Goal: Task Accomplishment & Management: Use online tool/utility

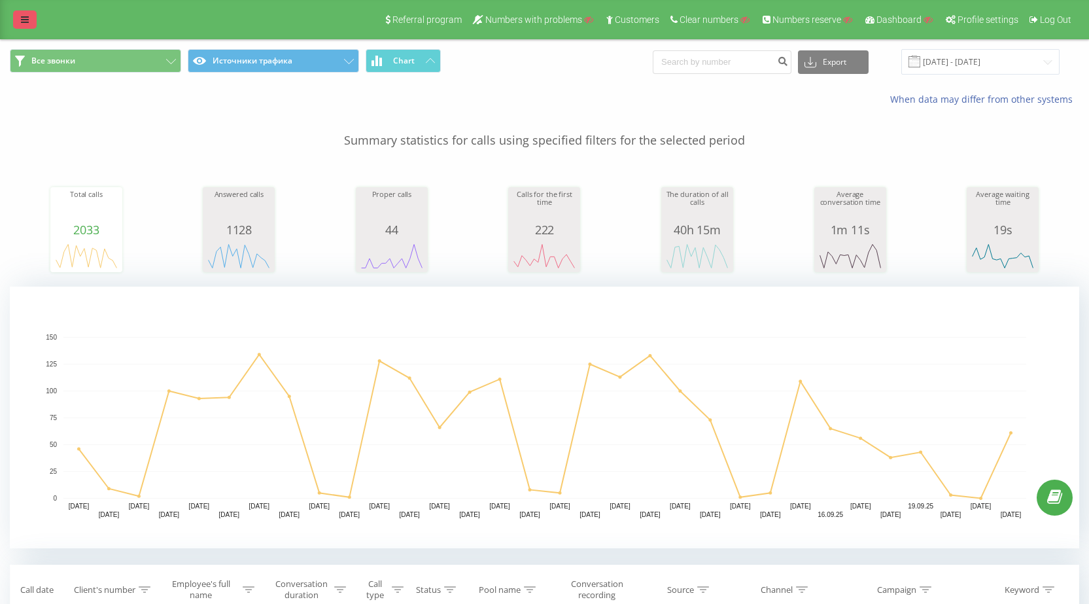
click at [19, 13] on link at bounding box center [25, 19] width 24 height 18
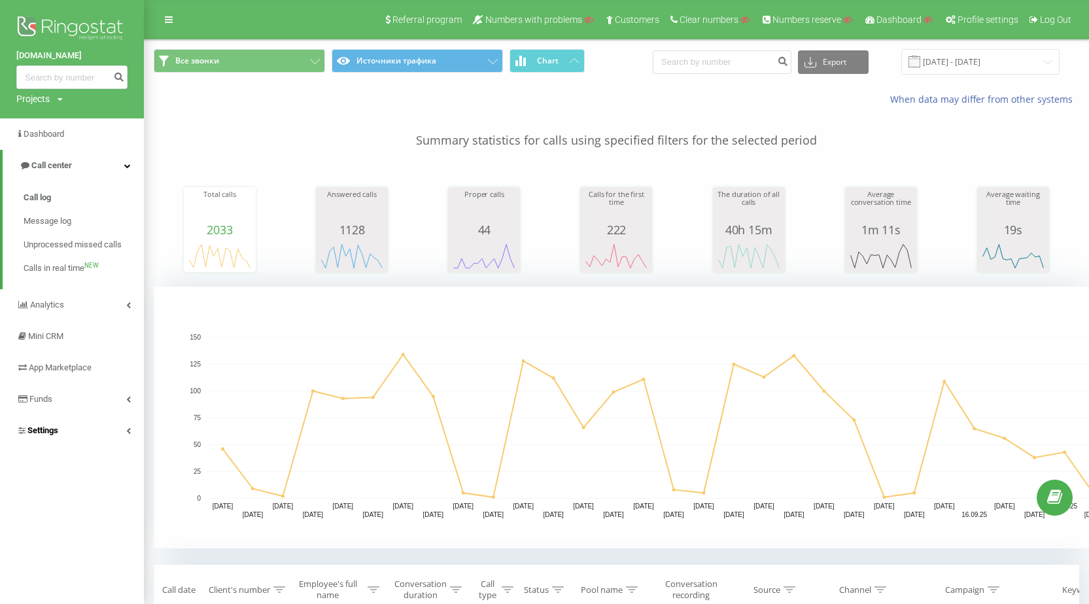
click at [58, 435] on span "Settings" at bounding box center [42, 430] width 31 height 10
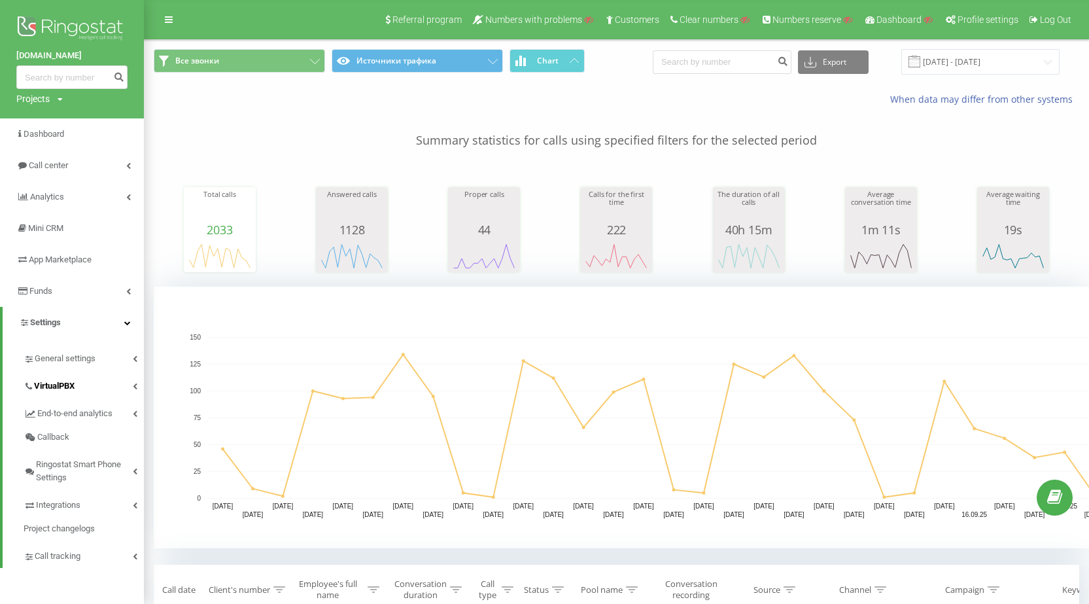
click at [89, 391] on link "VirtualPBX" at bounding box center [84, 383] width 120 height 27
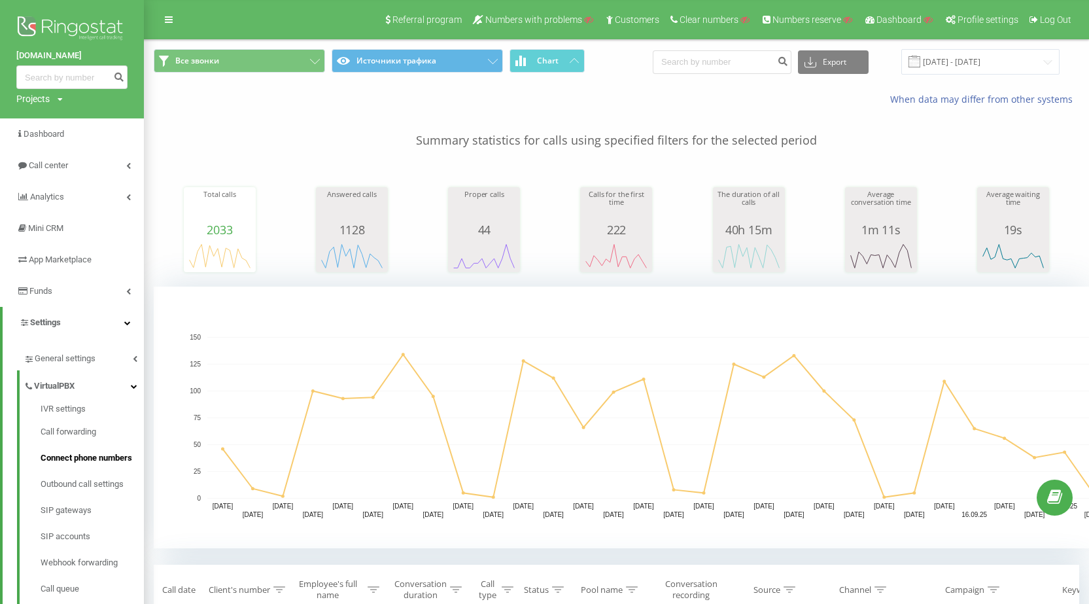
click at [100, 457] on span "Connect phone numbers" at bounding box center [87, 457] width 92 height 13
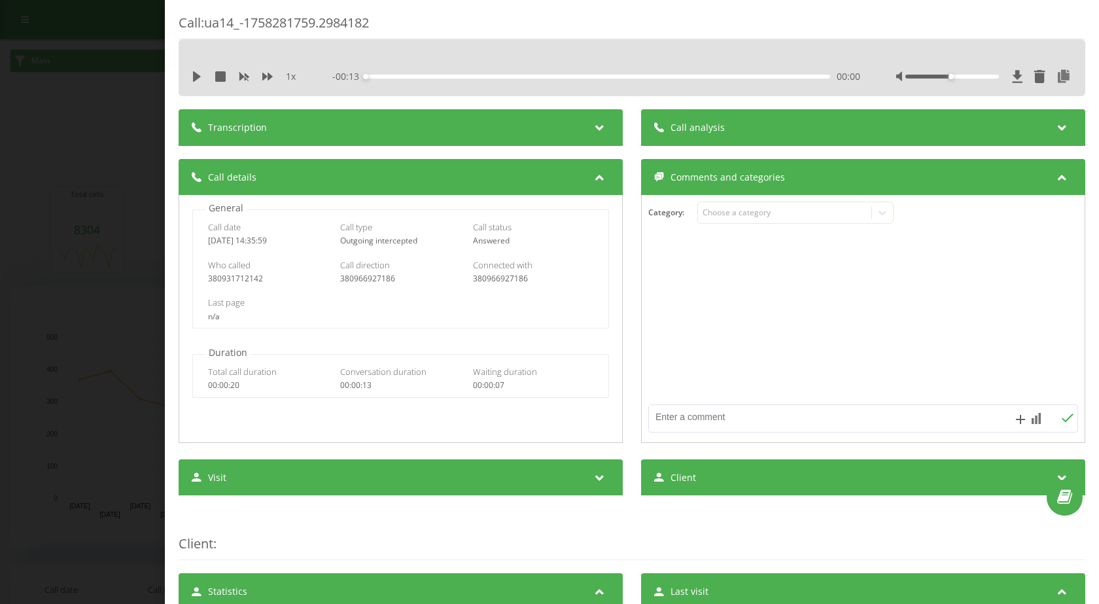
click at [250, 281] on div "380931712142" at bounding box center [268, 278] width 121 height 9
copy div "380931712142"
click at [124, 289] on div "Call : ua14_-1758281759.2984182 1 x - 00:13 00:00 00:00 Transcription For AI an…" at bounding box center [549, 302] width 1099 height 604
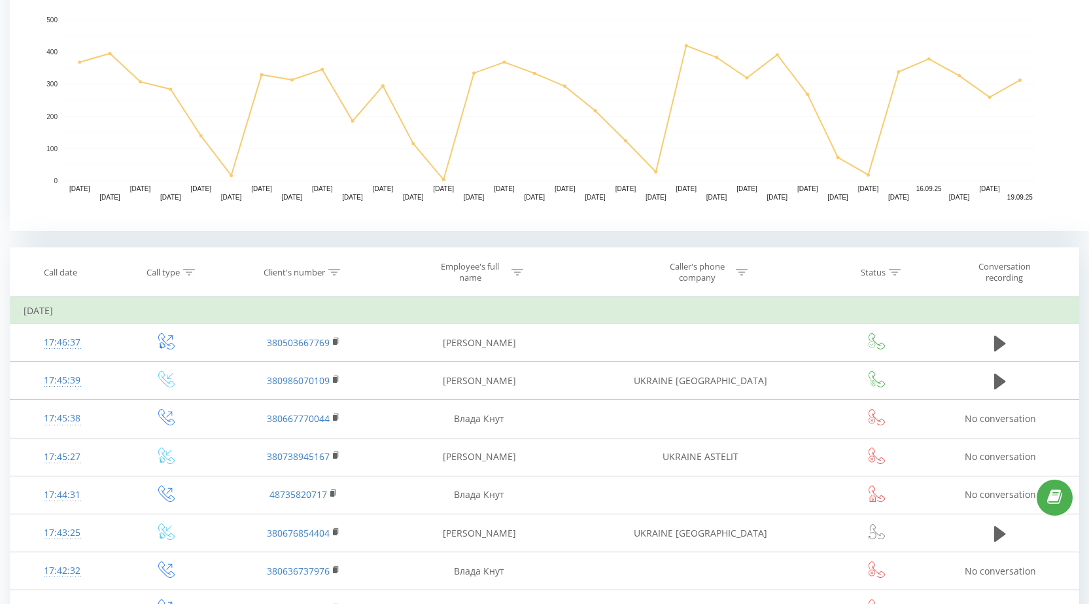
scroll to position [458, 0]
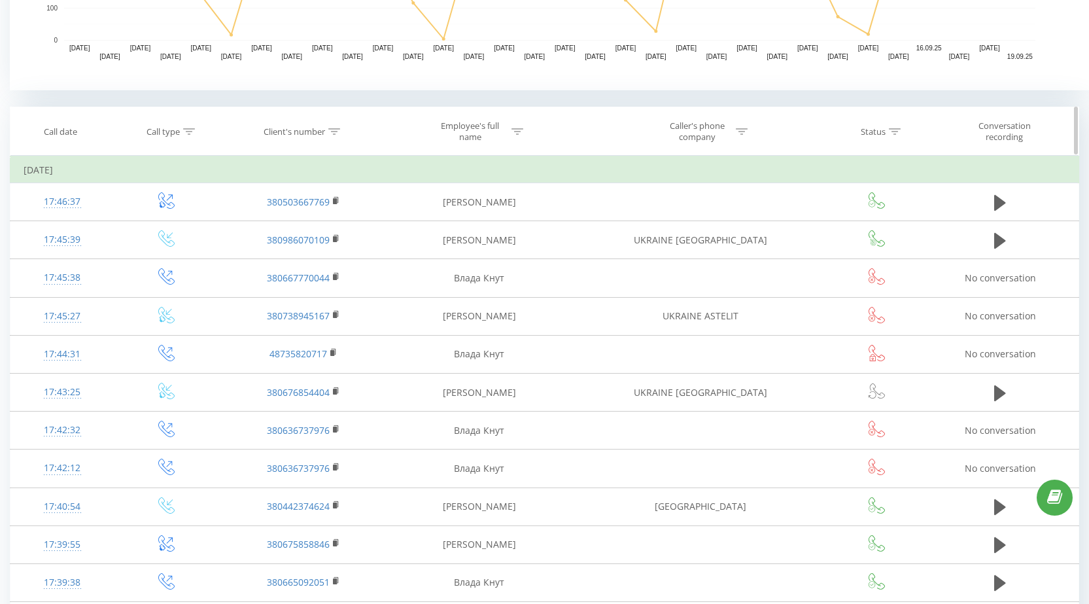
click at [337, 133] on icon at bounding box center [334, 131] width 12 height 7
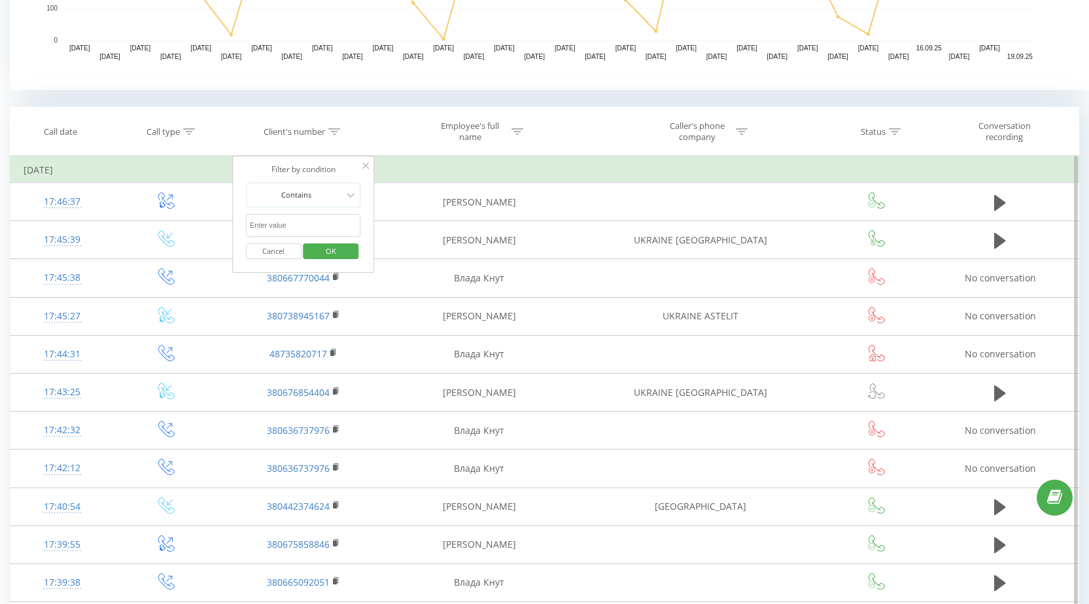
click at [319, 214] on input "text" at bounding box center [303, 225] width 115 height 23
paste input "380931712142"
type input "380931712142"
click at [327, 241] on span "OK" at bounding box center [331, 251] width 37 height 20
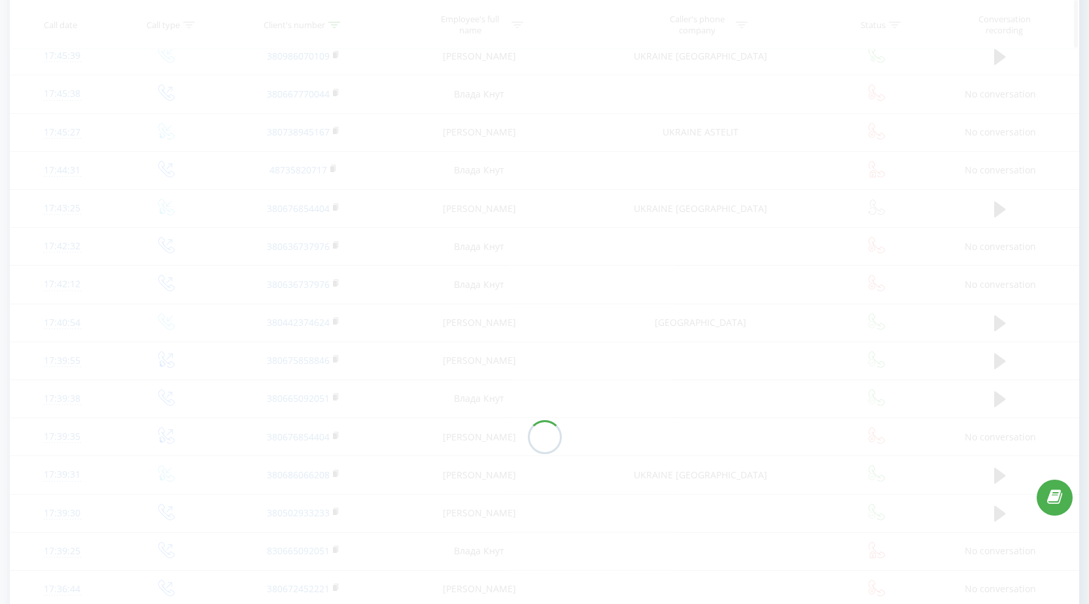
scroll to position [315, 0]
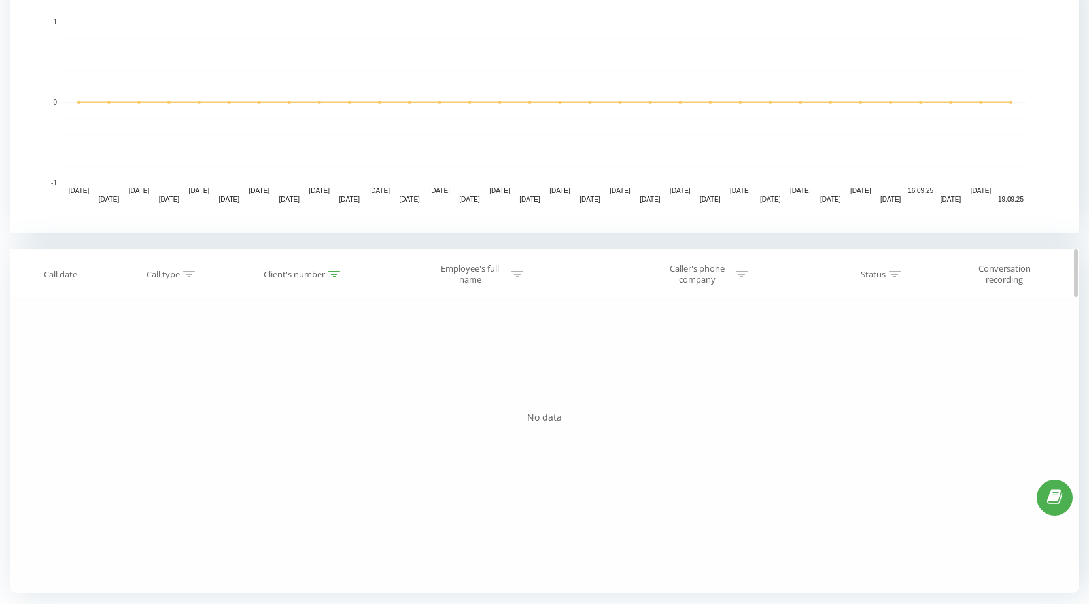
click at [329, 271] on icon at bounding box center [334, 274] width 12 height 7
click at [284, 397] on button "Cancel" at bounding box center [274, 394] width 56 height 16
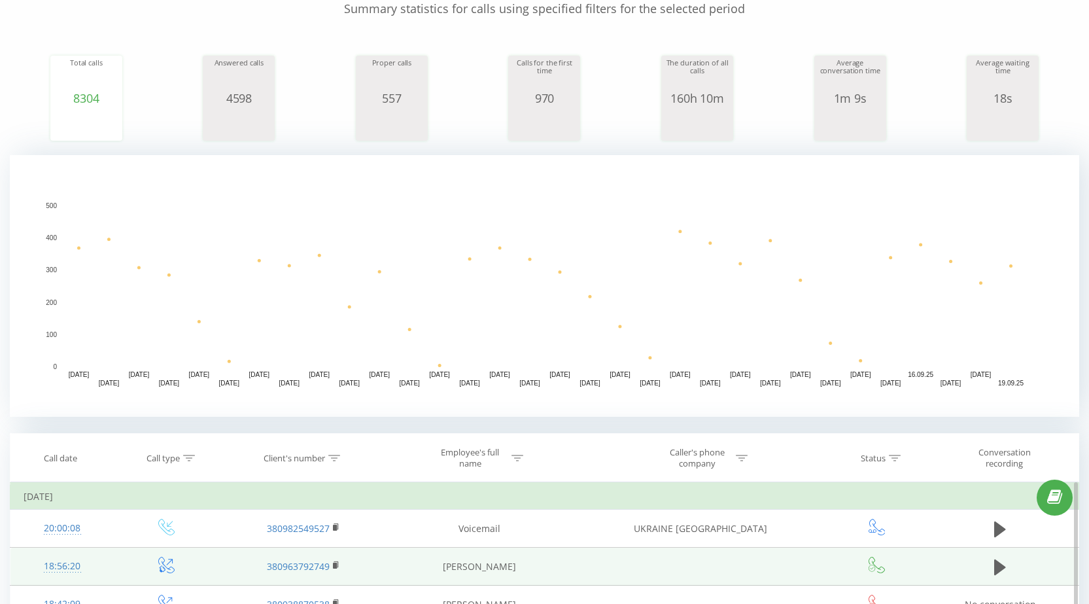
scroll to position [393, 0]
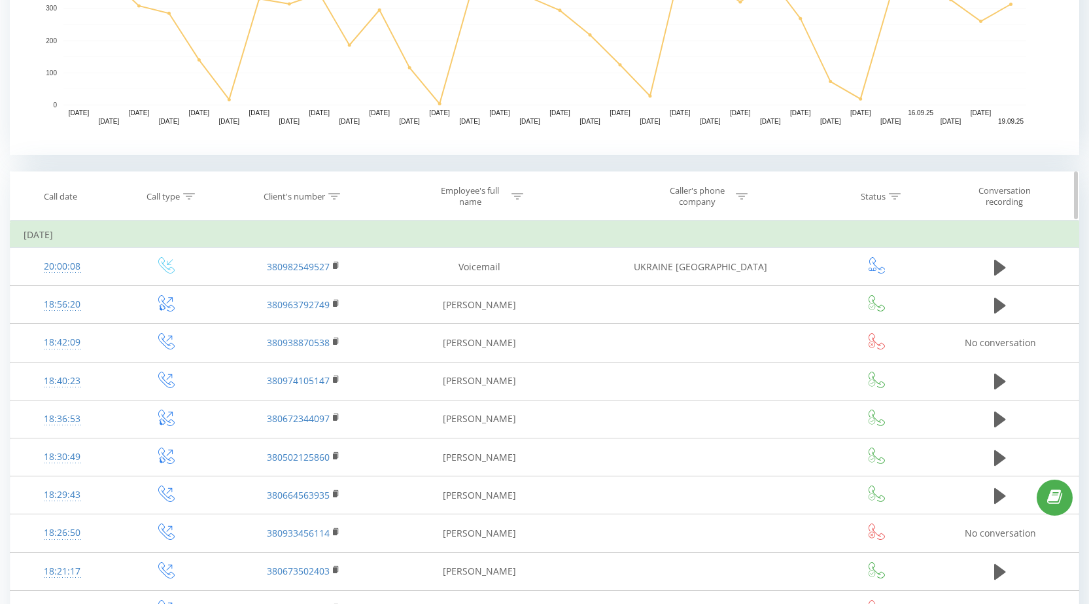
click at [337, 193] on icon at bounding box center [334, 196] width 12 height 7
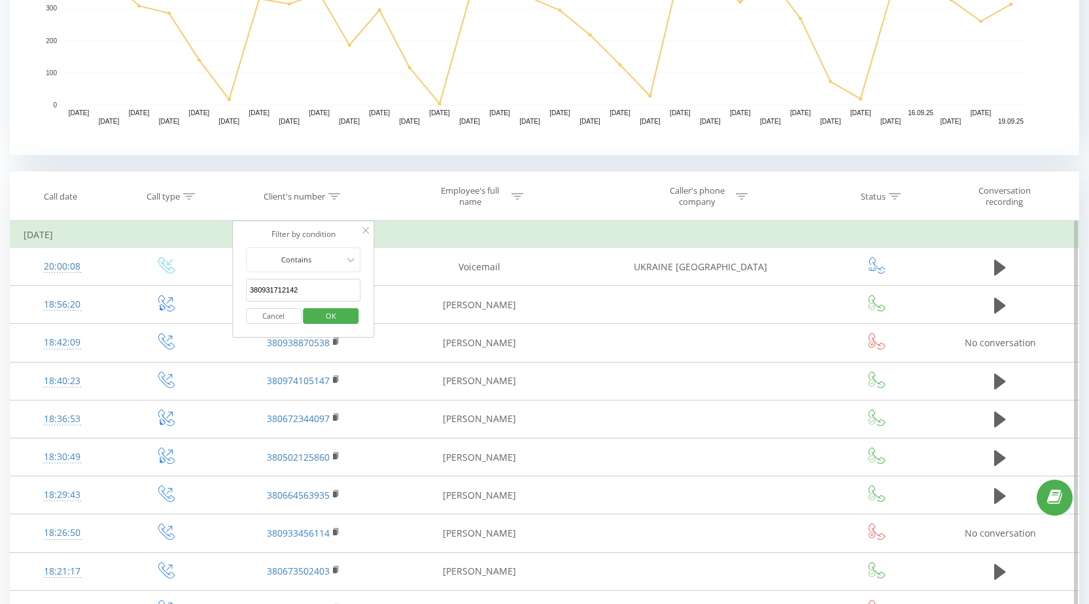
click at [319, 290] on input "380931712142" at bounding box center [303, 290] width 115 height 23
paste input "380966927186"
type input "380966927186"
click at [332, 321] on span "OK" at bounding box center [331, 316] width 37 height 20
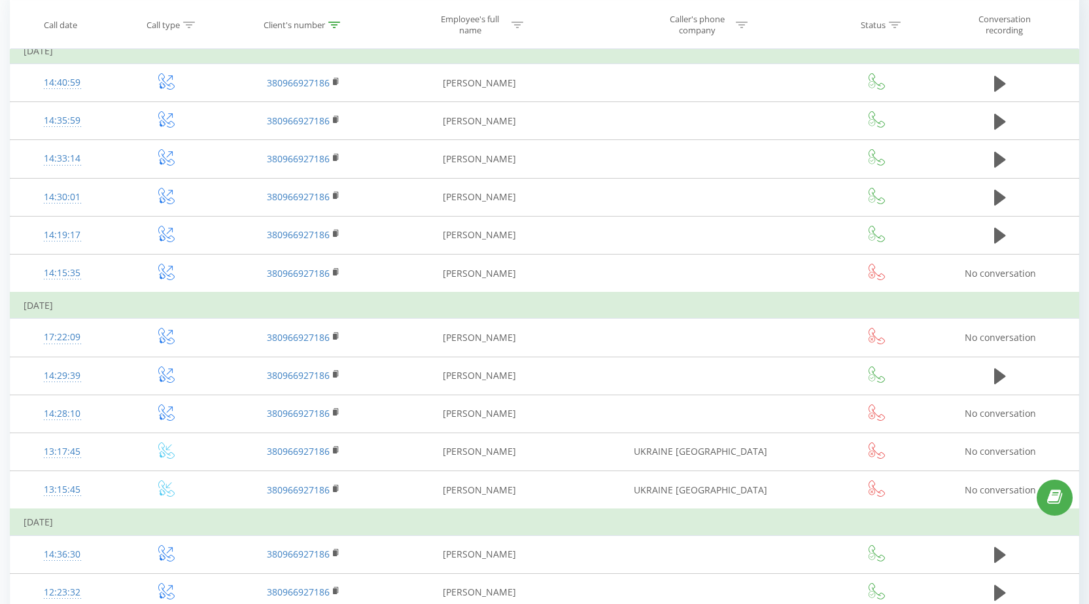
scroll to position [446, 0]
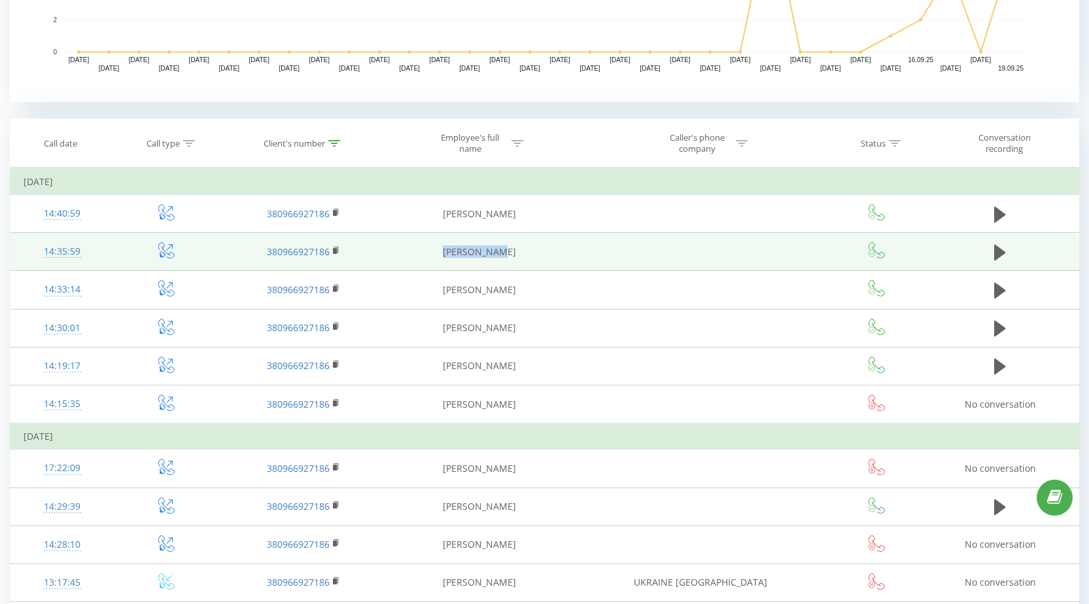
drag, startPoint x: 446, startPoint y: 251, endPoint x: 514, endPoint y: 251, distance: 67.4
click at [514, 251] on td "Іра Паночко" at bounding box center [479, 252] width 183 height 38
copy td "Іра Паночко"
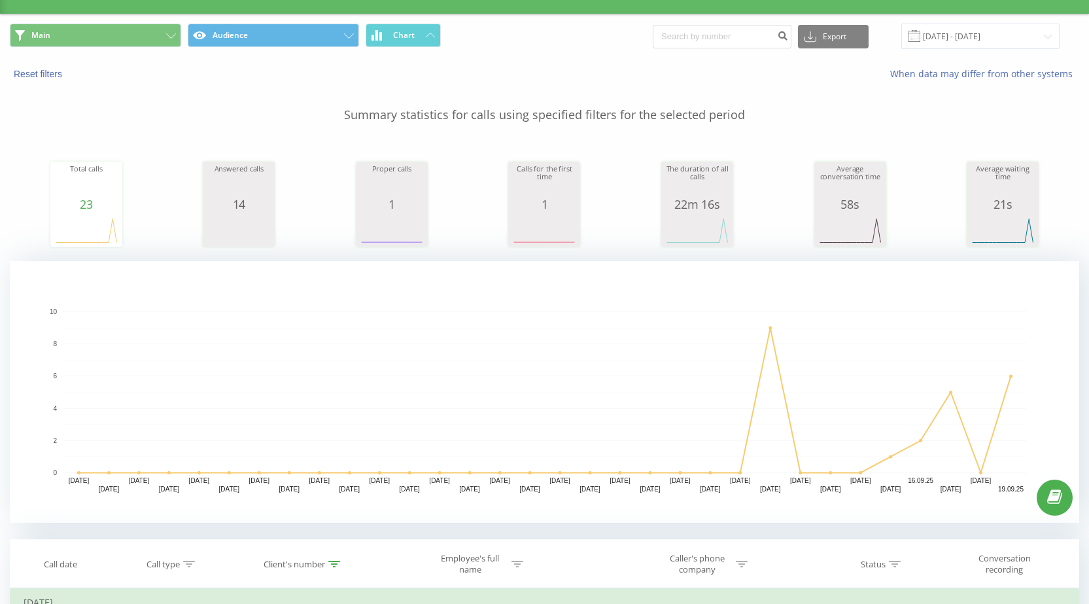
scroll to position [0, 0]
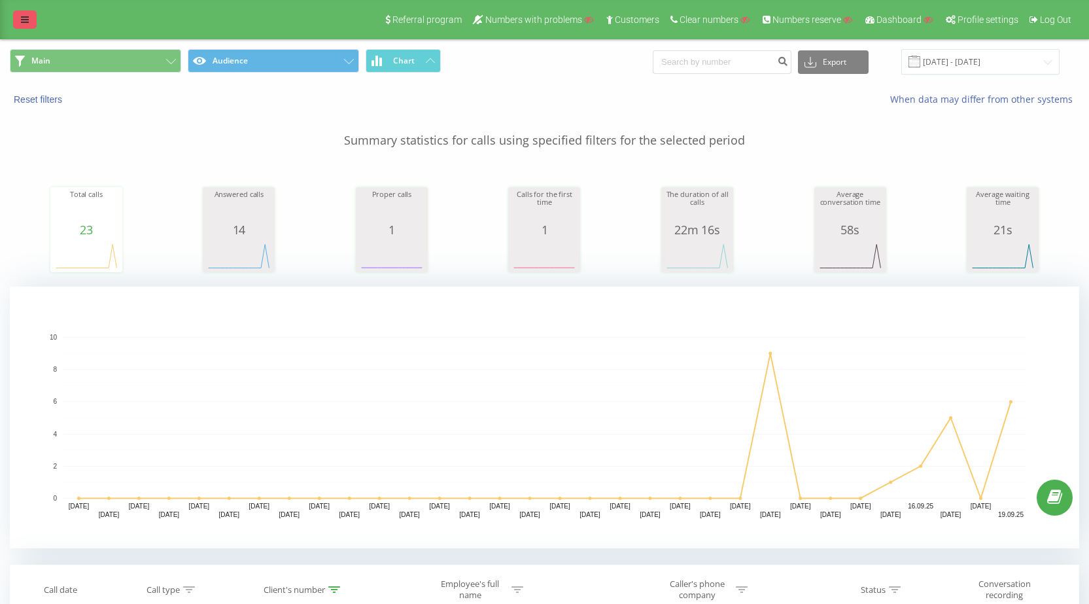
click at [34, 19] on link at bounding box center [25, 19] width 24 height 18
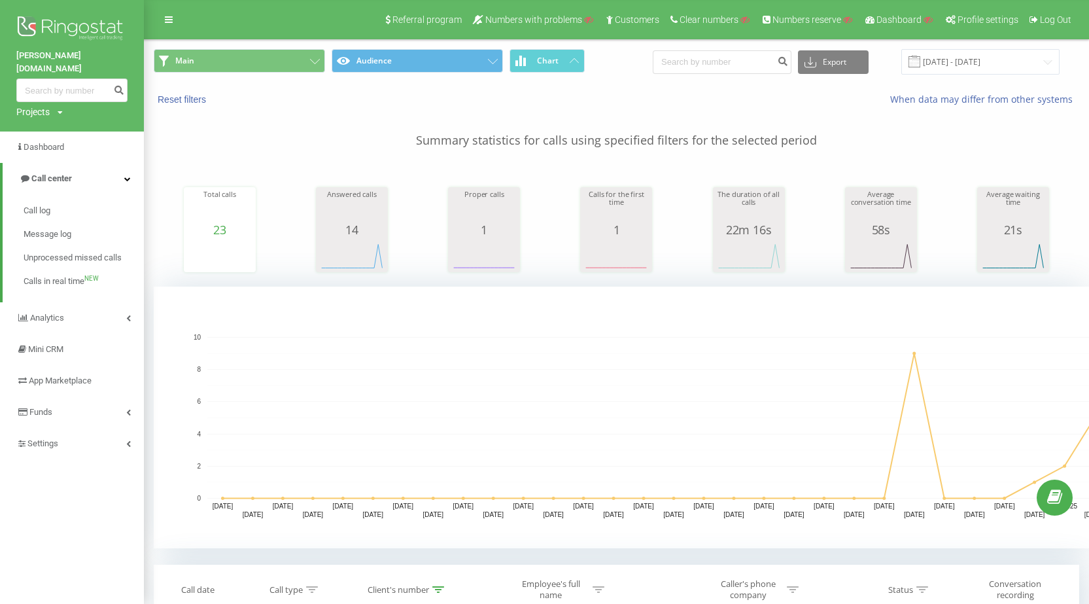
scroll to position [131, 0]
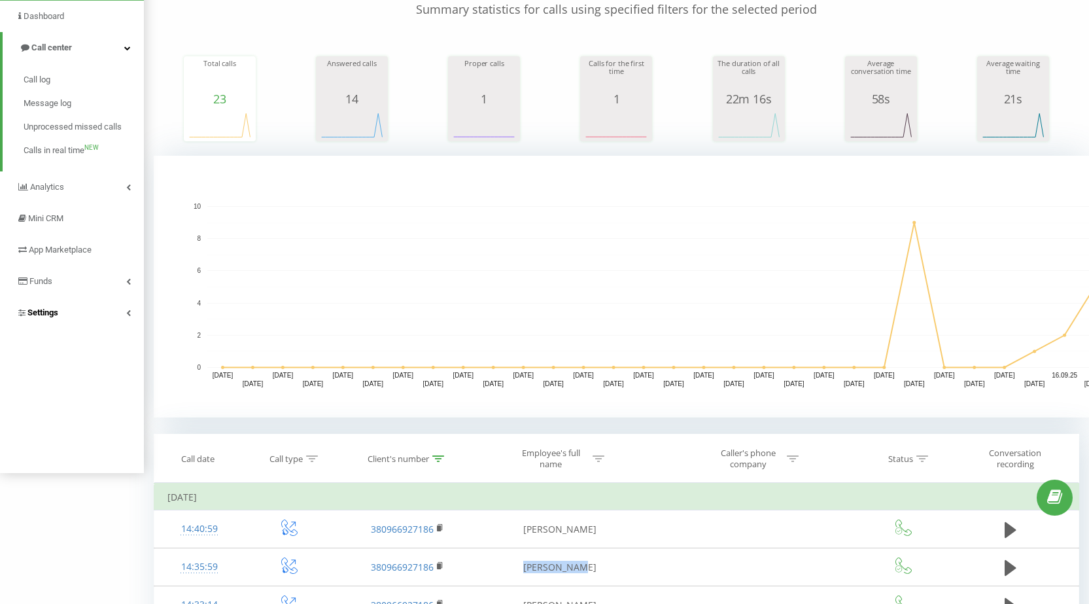
click at [78, 303] on link "Settings" at bounding box center [72, 312] width 144 height 31
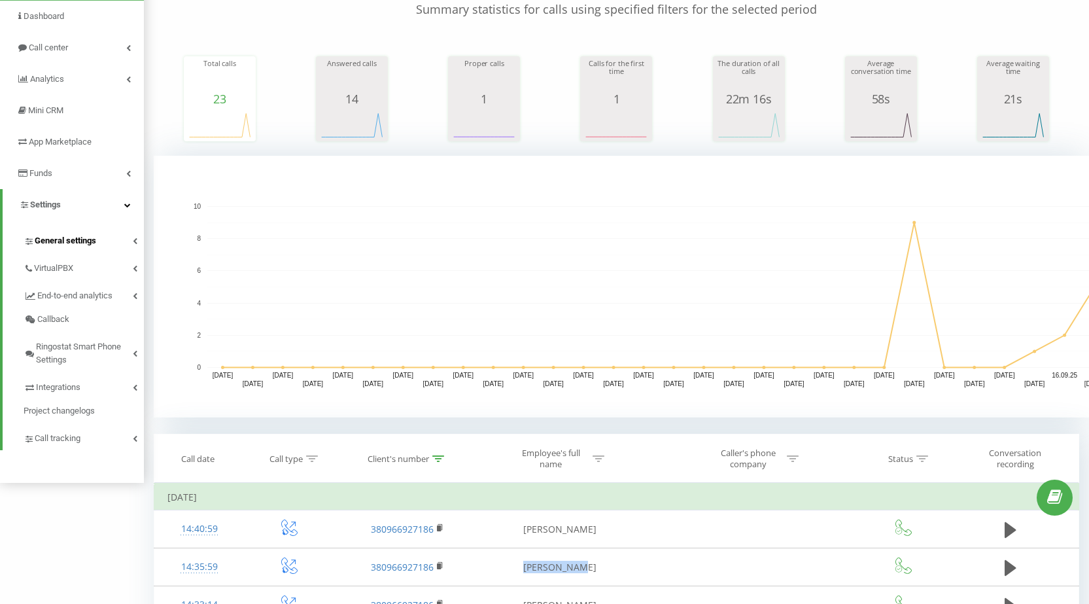
click at [84, 234] on span "General settings" at bounding box center [66, 240] width 62 height 13
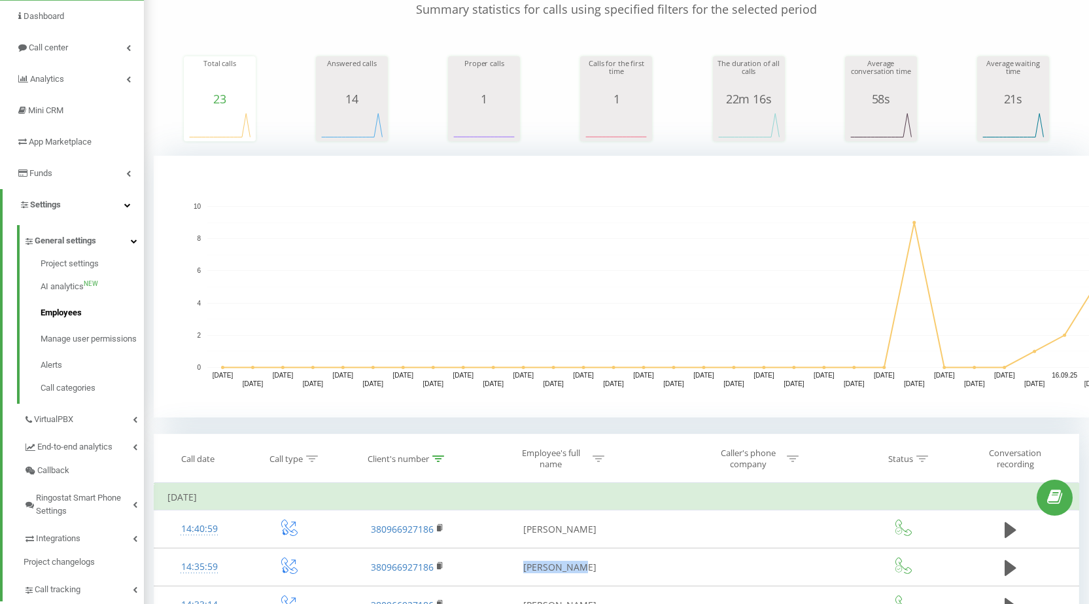
click at [66, 306] on span "Employees" at bounding box center [61, 312] width 41 height 13
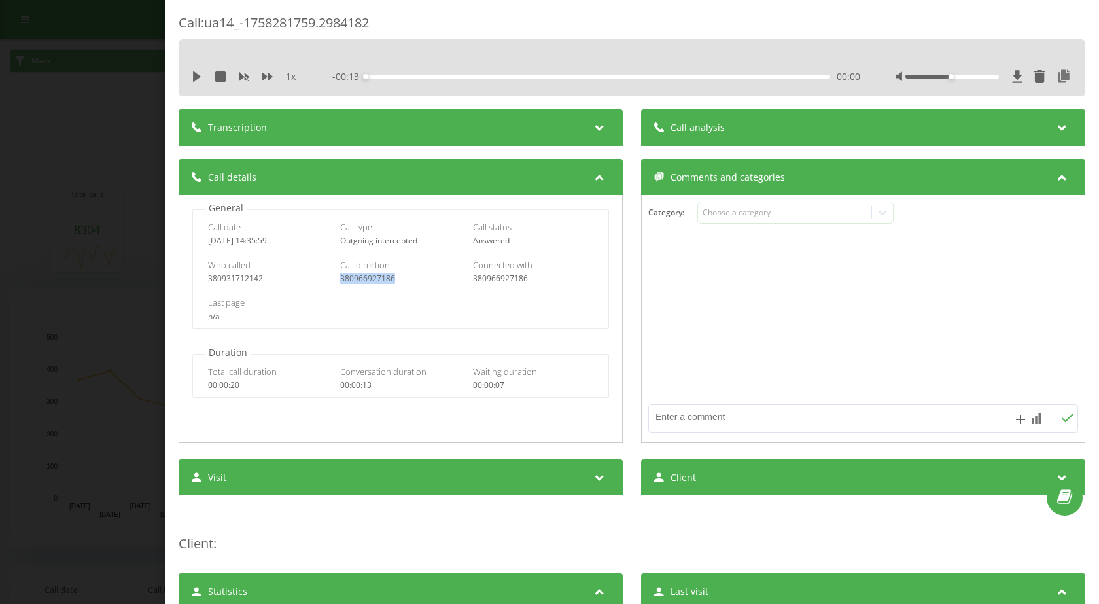
drag, startPoint x: 200, startPoint y: 245, endPoint x: 285, endPoint y: 249, distance: 85.1
click at [285, 249] on div "Call date 2025-09-19 14:35:59 Call type Outgoing intercepted Call status Answer…" at bounding box center [400, 234] width 415 height 38
copy div "[DATE] 14:35:59"
click at [347, 276] on div "380966927186" at bounding box center [400, 278] width 121 height 9
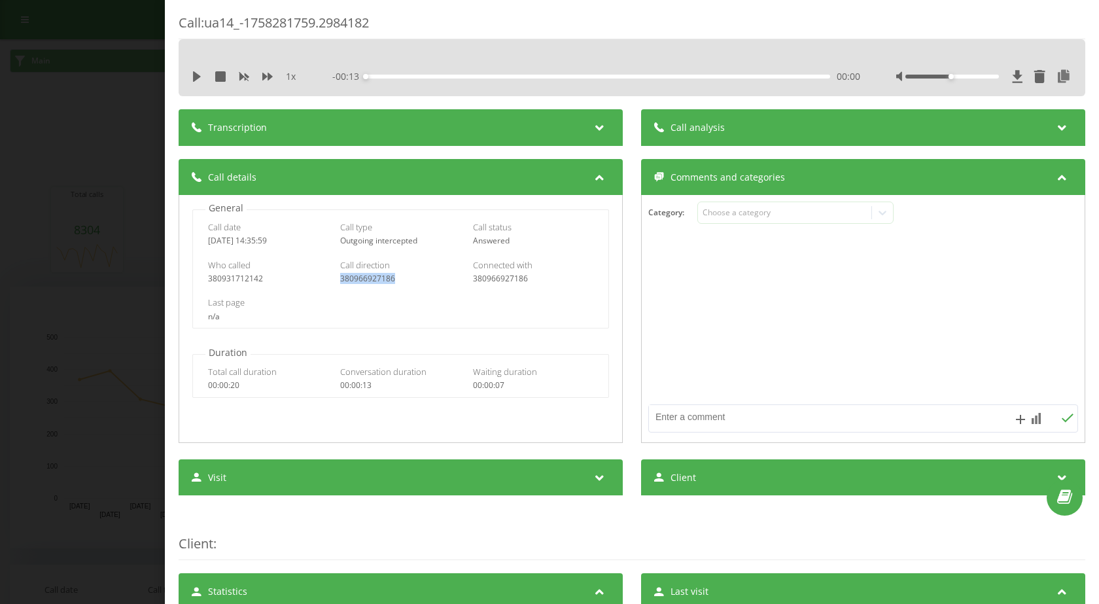
copy div "380966927186"
drag, startPoint x: 207, startPoint y: 24, endPoint x: 504, endPoint y: 8, distance: 297.5
click at [423, 22] on div "Call : ua14_-1758281759.2984182" at bounding box center [632, 27] width 907 height 26
copy div "ua14_-1758281759.2984182"
click at [352, 277] on div "380674915814" at bounding box center [400, 278] width 121 height 9
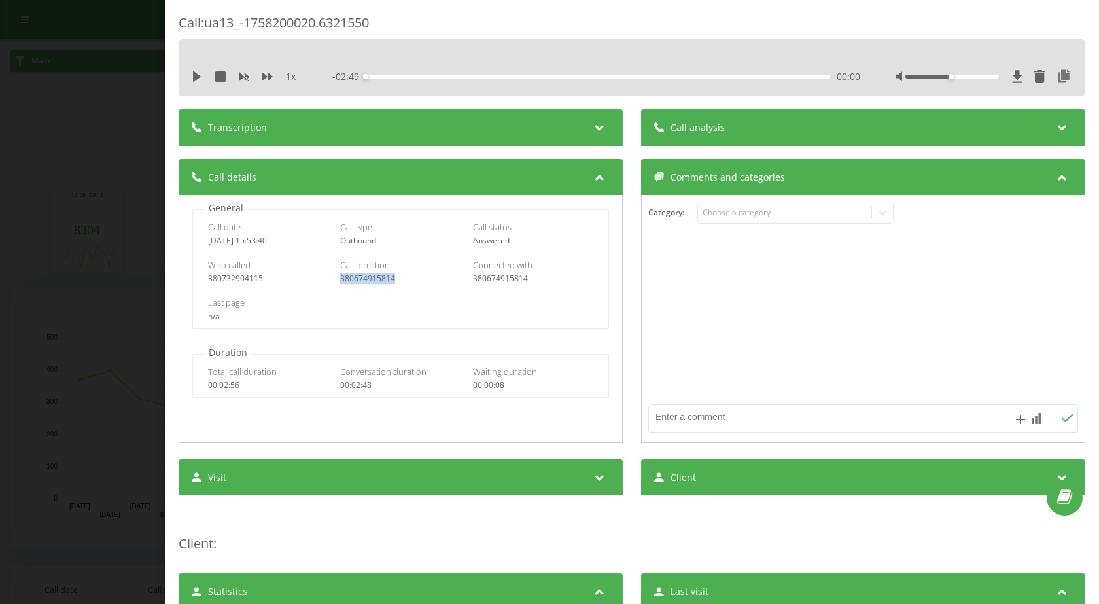
click at [352, 277] on div "380674915814" at bounding box center [400, 278] width 121 height 9
copy div "380674915814"
drag, startPoint x: 27, startPoint y: 302, endPoint x: 67, endPoint y: 318, distance: 42.9
click at [27, 302] on div "Call : ua13_-1758200020.6321550 1 x - 02:49 00:00 00:00 Transcription For AI an…" at bounding box center [549, 302] width 1099 height 604
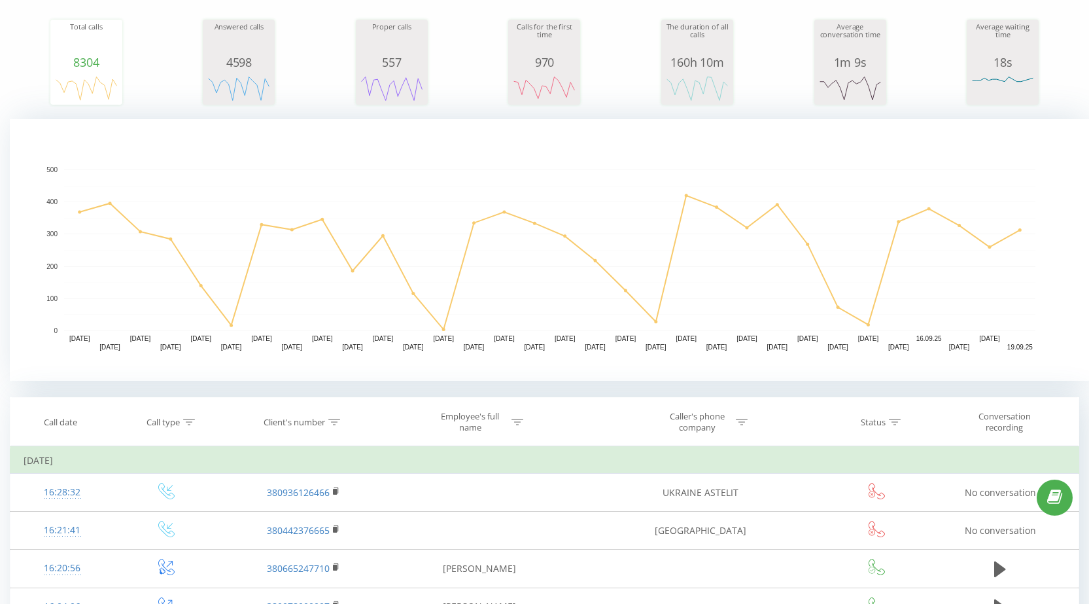
scroll to position [327, 0]
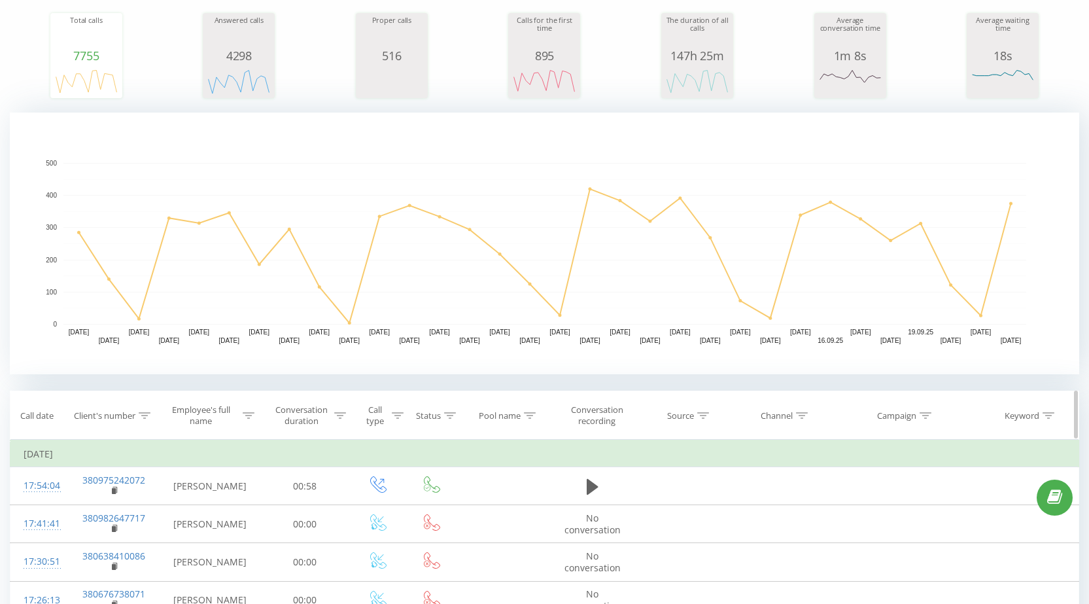
scroll to position [262, 0]
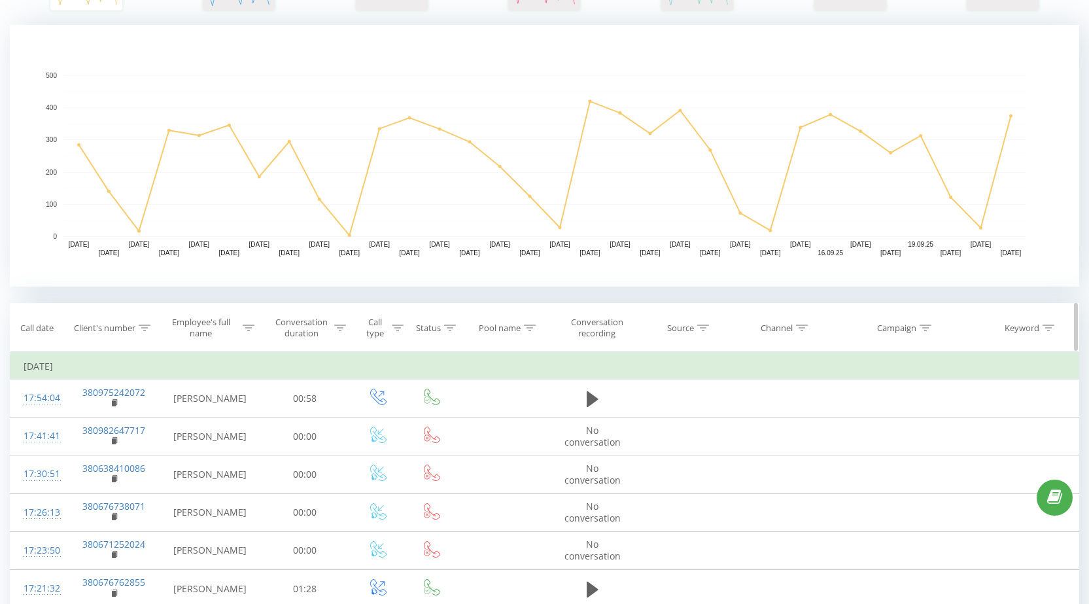
click at [146, 326] on icon at bounding box center [145, 328] width 12 height 7
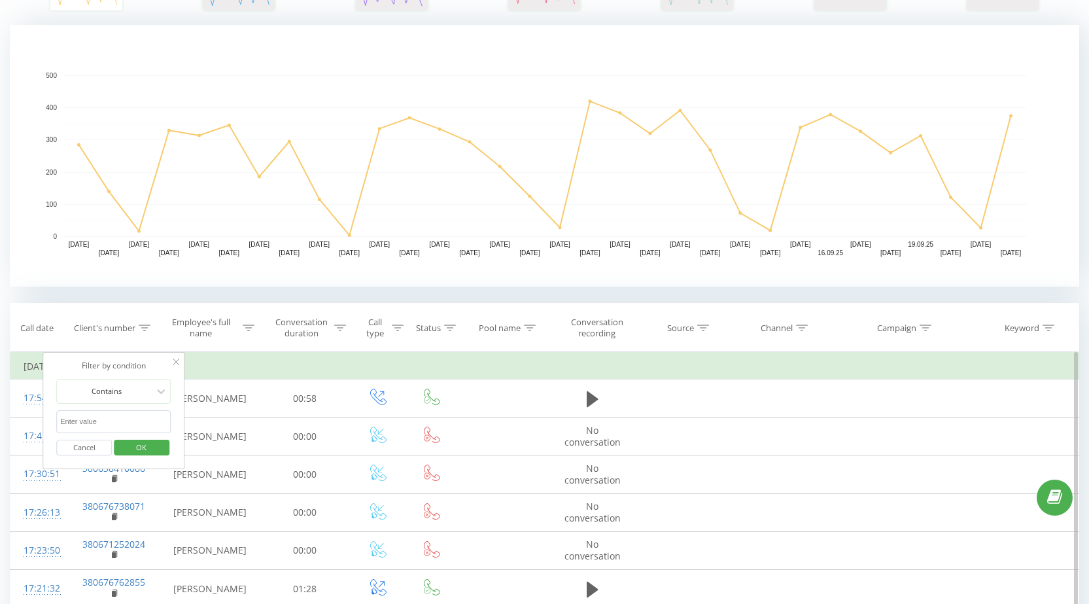
click at [120, 423] on input "text" at bounding box center [113, 421] width 115 height 23
paste input "380674915814"
type input "380674915814"
drag, startPoint x: 135, startPoint y: 446, endPoint x: 143, endPoint y: 444, distance: 7.5
click at [136, 446] on span "OK" at bounding box center [141, 447] width 37 height 20
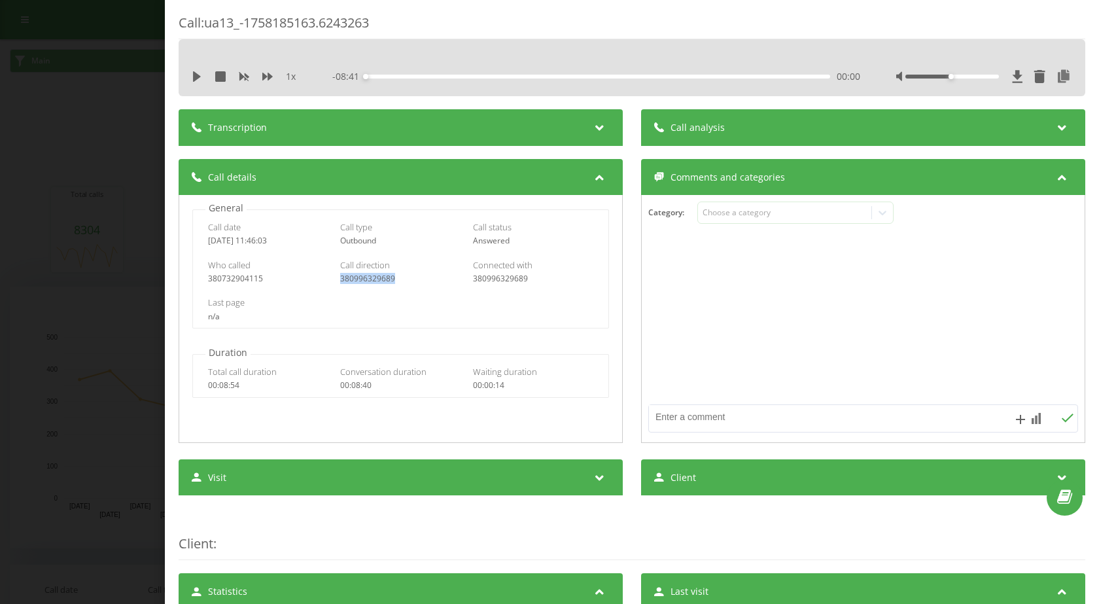
click at [55, 258] on div "Call : ua13_-1758185163.6243263 1 x - 08:41 00:00 00:00 Transcription For AI an…" at bounding box center [549, 302] width 1099 height 604
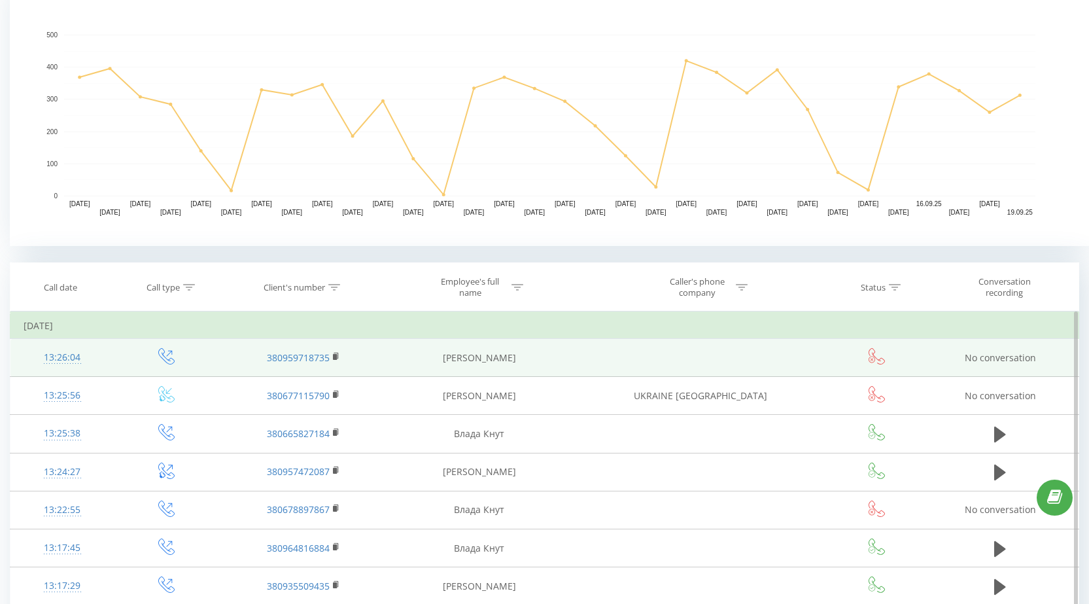
scroll to position [327, 0]
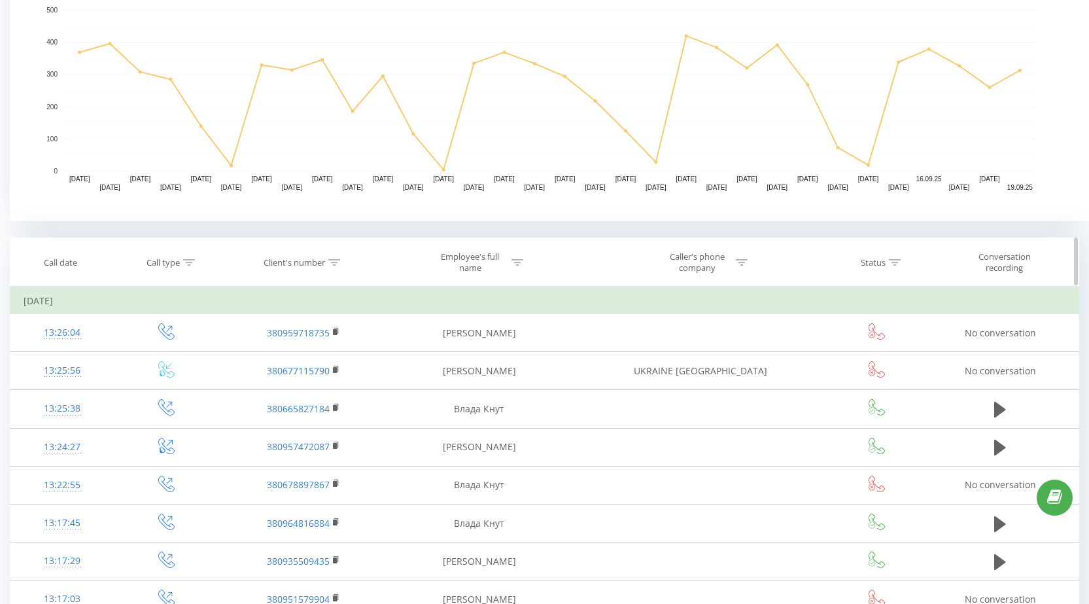
click at [332, 260] on icon at bounding box center [334, 262] width 12 height 7
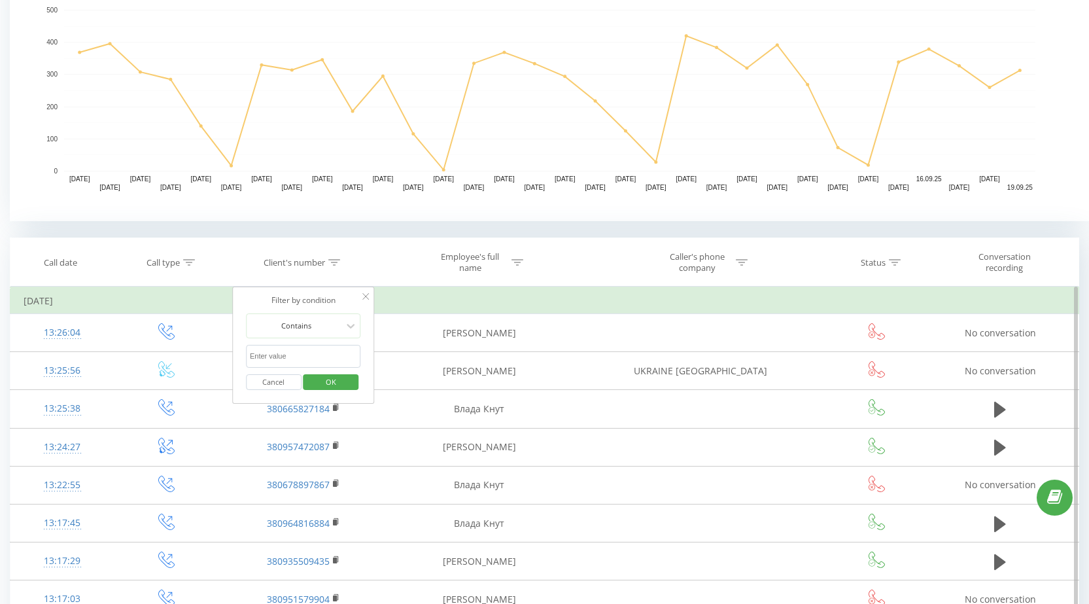
click at [313, 346] on input "text" at bounding box center [303, 356] width 115 height 23
paste input "380996329689"
type input "380996329689"
click at [326, 378] on span "OK" at bounding box center [331, 382] width 37 height 20
